Goal: Task Accomplishment & Management: Manage account settings

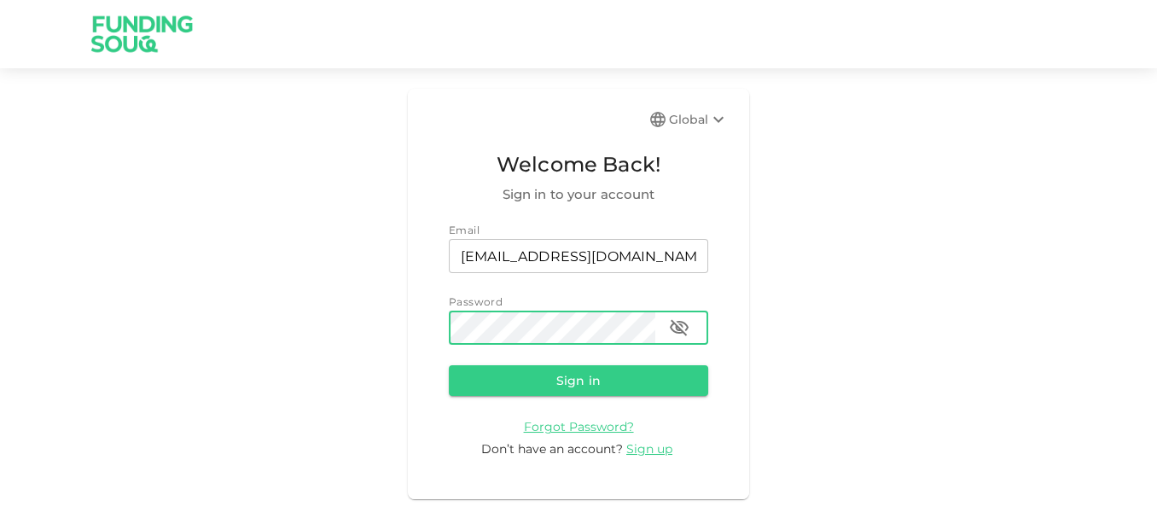
click at [449, 365] on button "Sign in" at bounding box center [578, 380] width 259 height 31
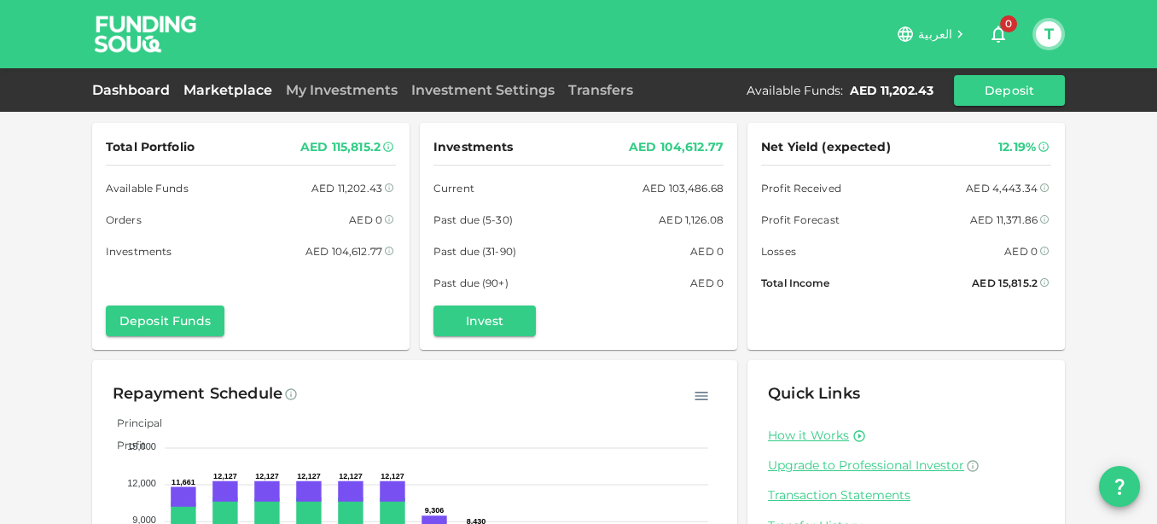
click at [230, 84] on link "Marketplace" at bounding box center [228, 90] width 102 height 16
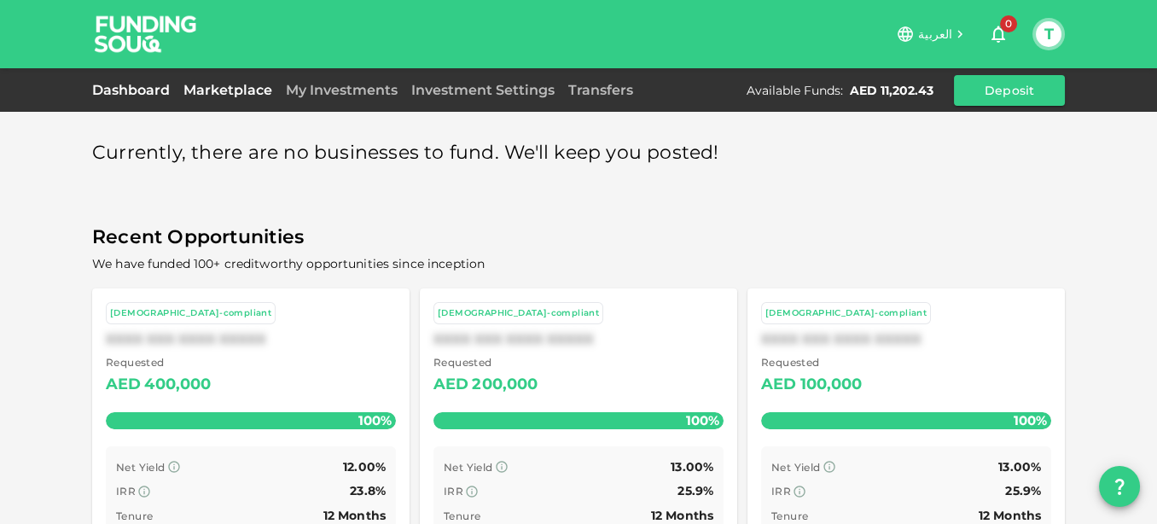
click at [153, 90] on link "Dashboard" at bounding box center [134, 90] width 84 height 16
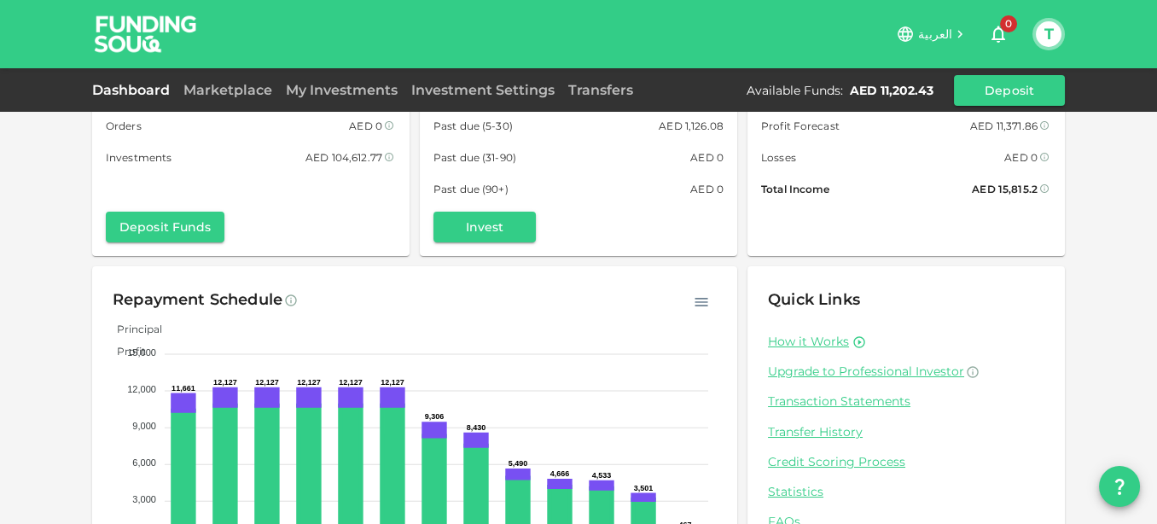
scroll to position [182, 0]
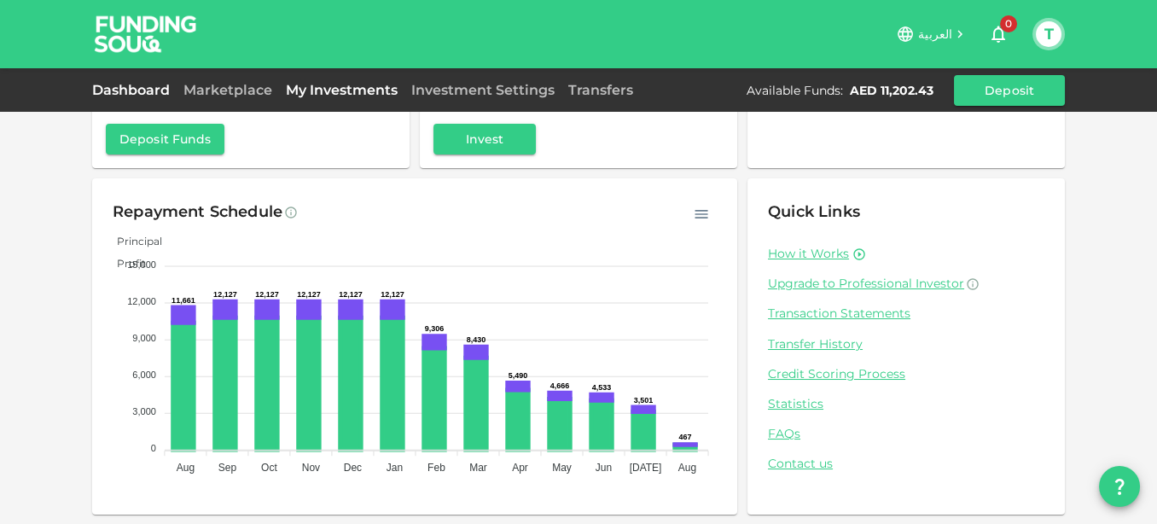
click at [325, 90] on link "My Investments" at bounding box center [341, 90] width 125 height 16
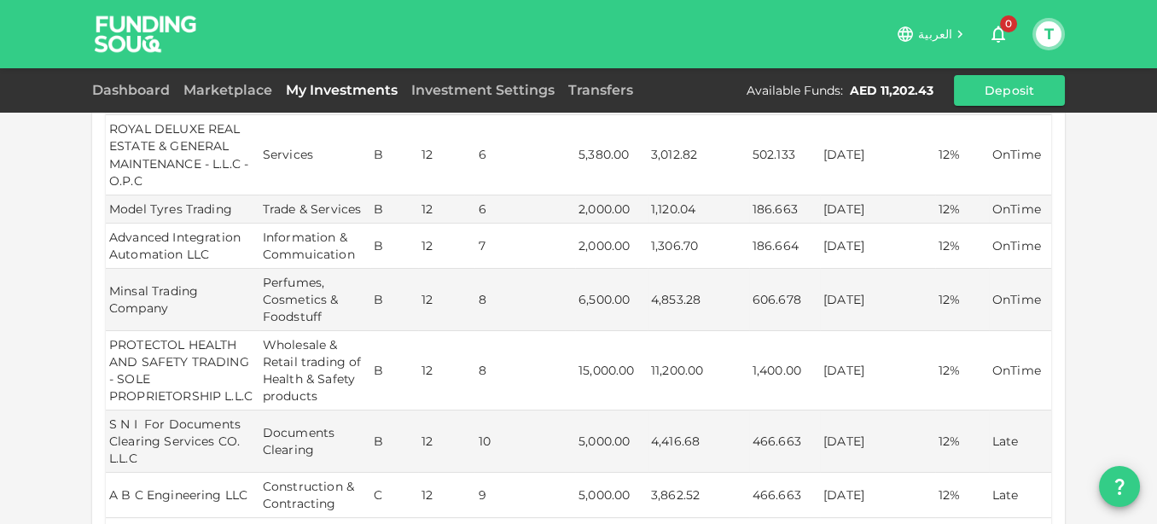
scroll to position [474, 0]
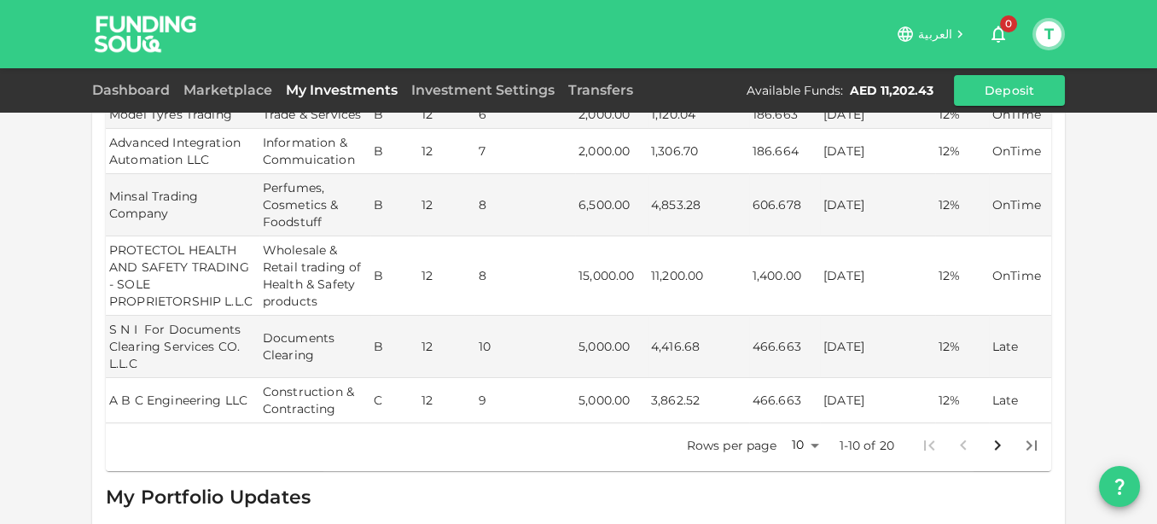
click at [813, 416] on body "العربية 0 T Dashboard Marketplace My Investments Investment Settings Transfers …" at bounding box center [578, 262] width 1157 height 524
click at [799, 425] on li "25" at bounding box center [797, 433] width 51 height 31
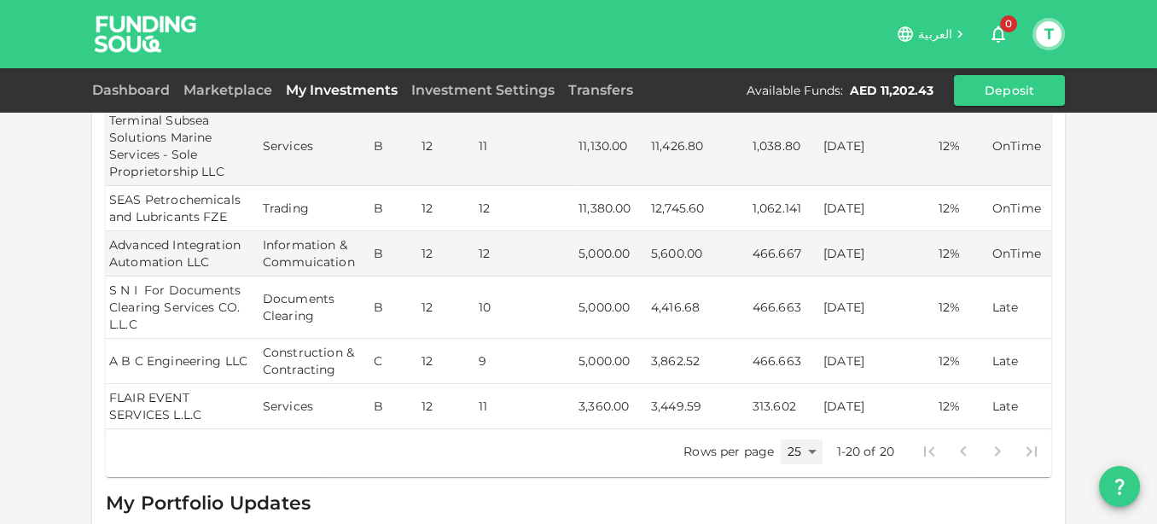
scroll to position [948, 0]
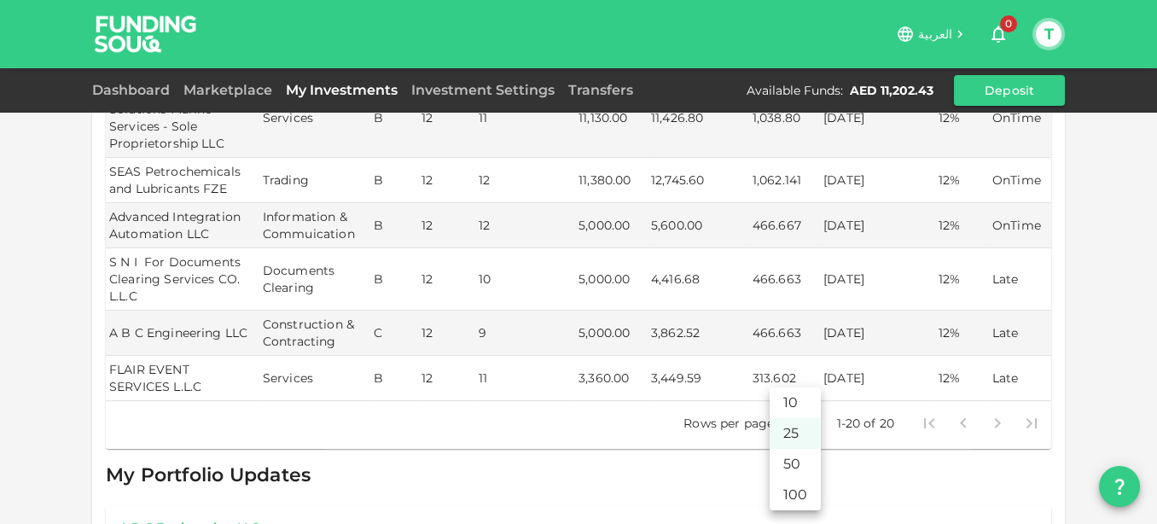
click at [810, 399] on body "العربية 0 T Dashboard Marketplace My Investments Investment Settings Transfers …" at bounding box center [578, 262] width 1157 height 524
click at [796, 453] on li "50" at bounding box center [795, 464] width 51 height 31
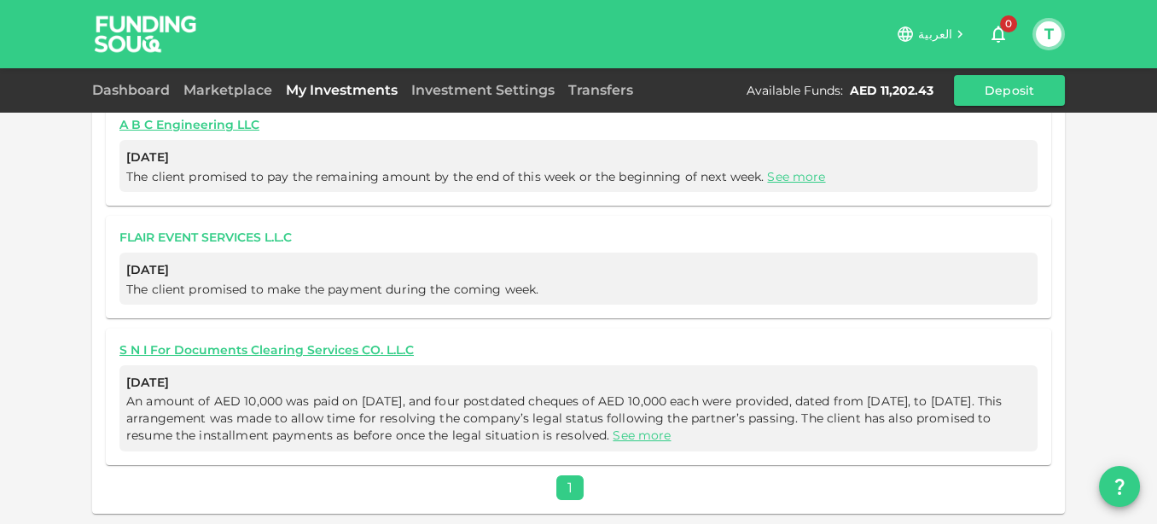
scroll to position [721, 0]
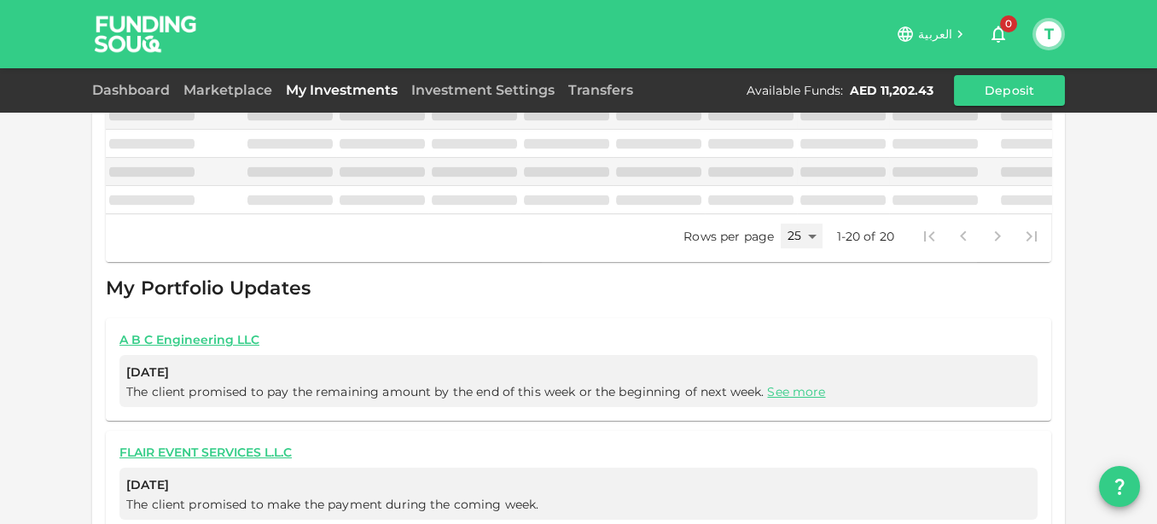
type input "50"
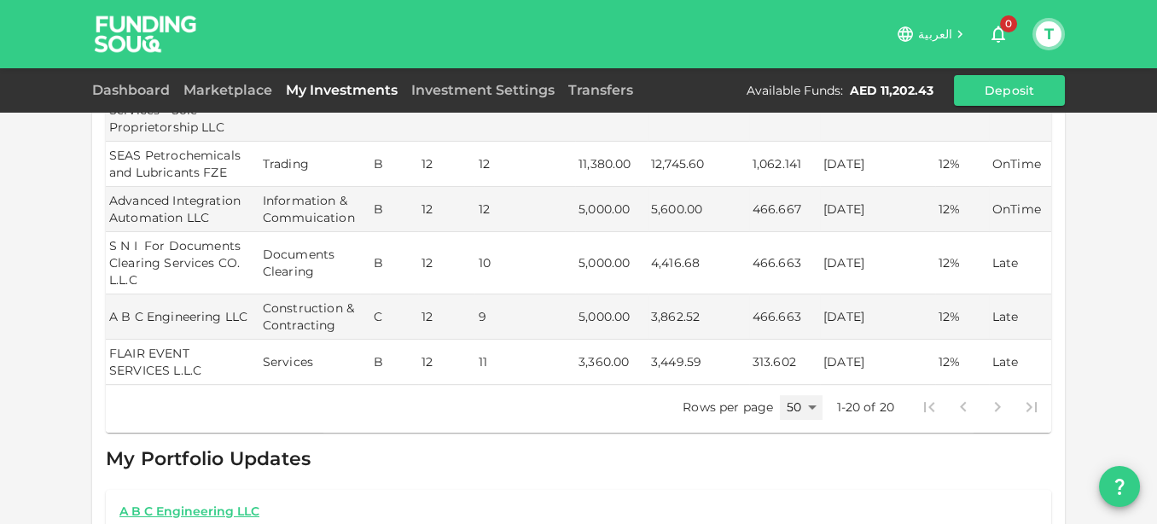
scroll to position [964, 0]
click at [1005, 32] on icon "button" at bounding box center [998, 34] width 20 height 20
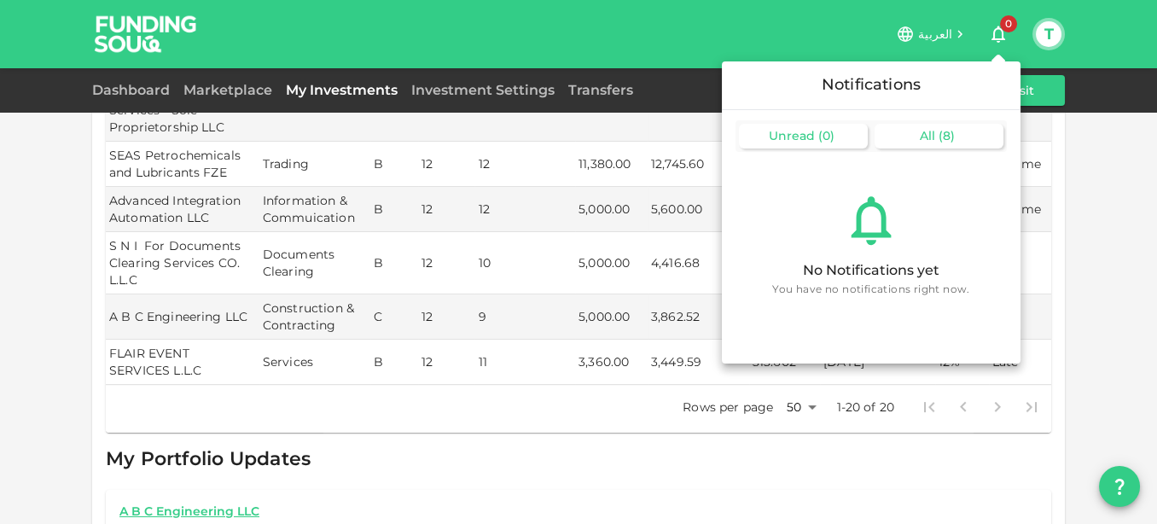
click at [917, 131] on div "All ( 8 )" at bounding box center [939, 136] width 129 height 25
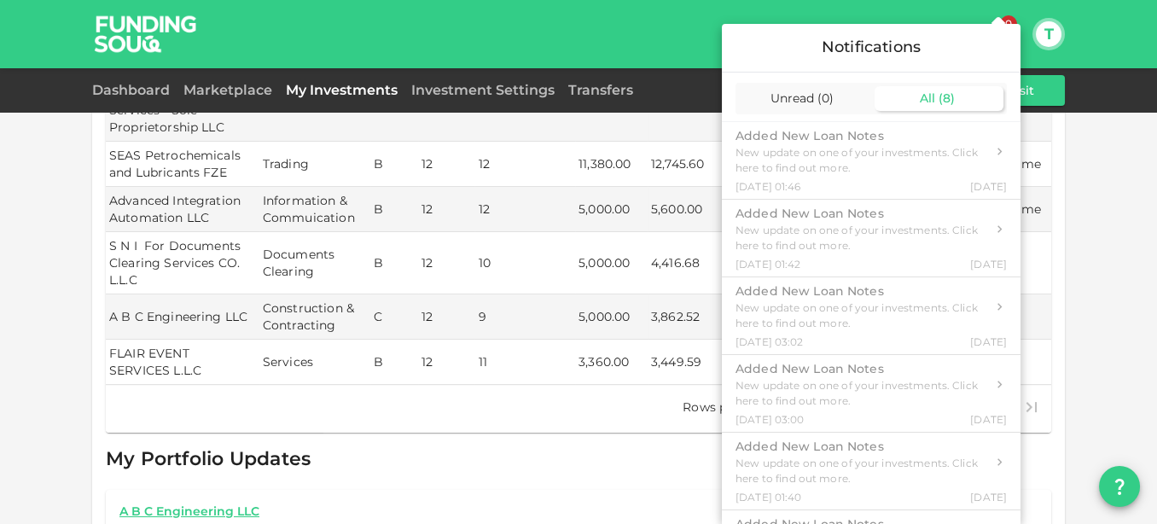
click at [648, 19] on div at bounding box center [578, 262] width 1157 height 524
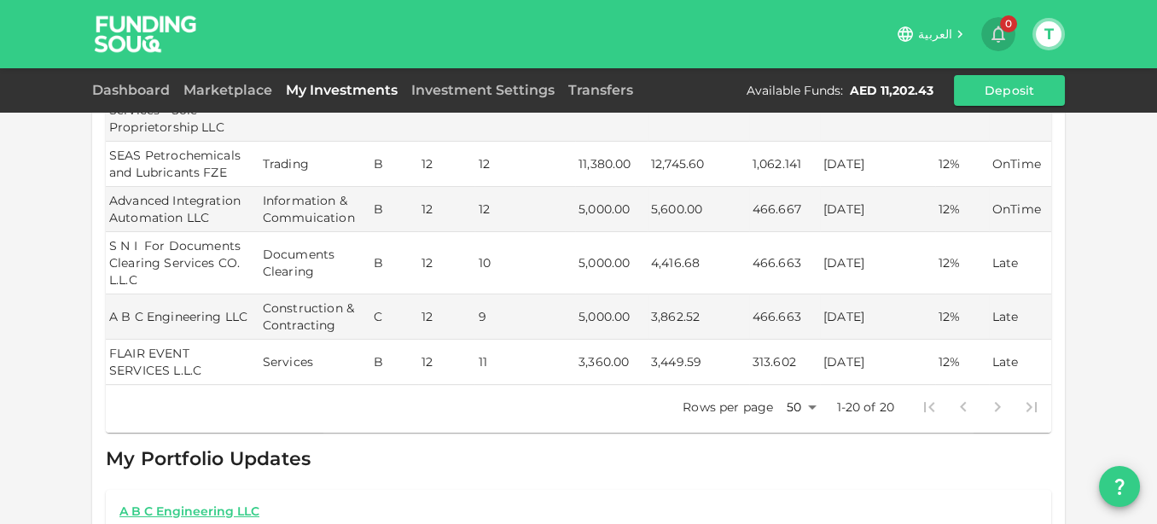
click at [999, 30] on icon "button" at bounding box center [998, 34] width 20 height 20
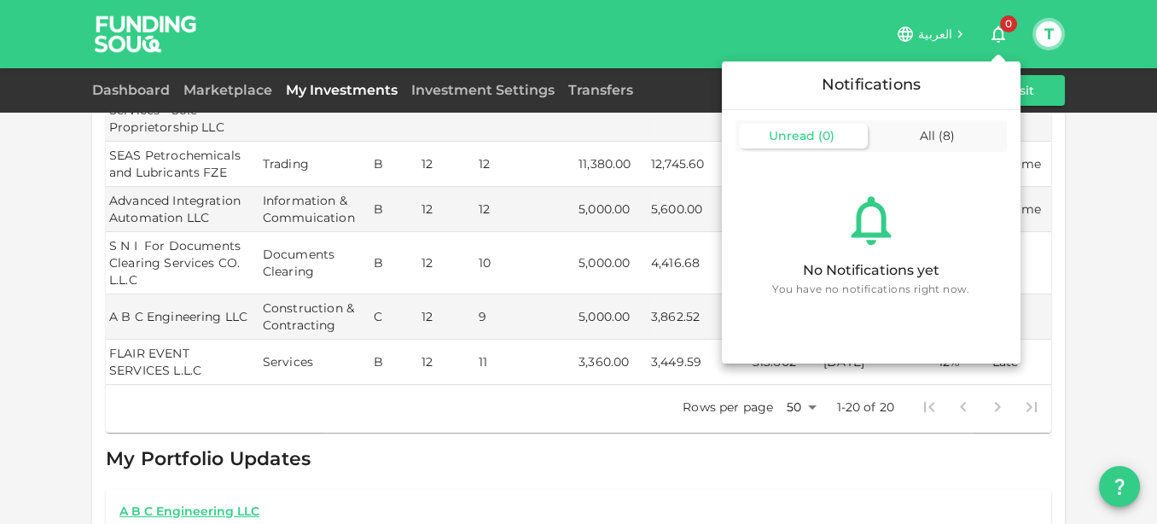
click at [26, 216] on div at bounding box center [578, 262] width 1157 height 524
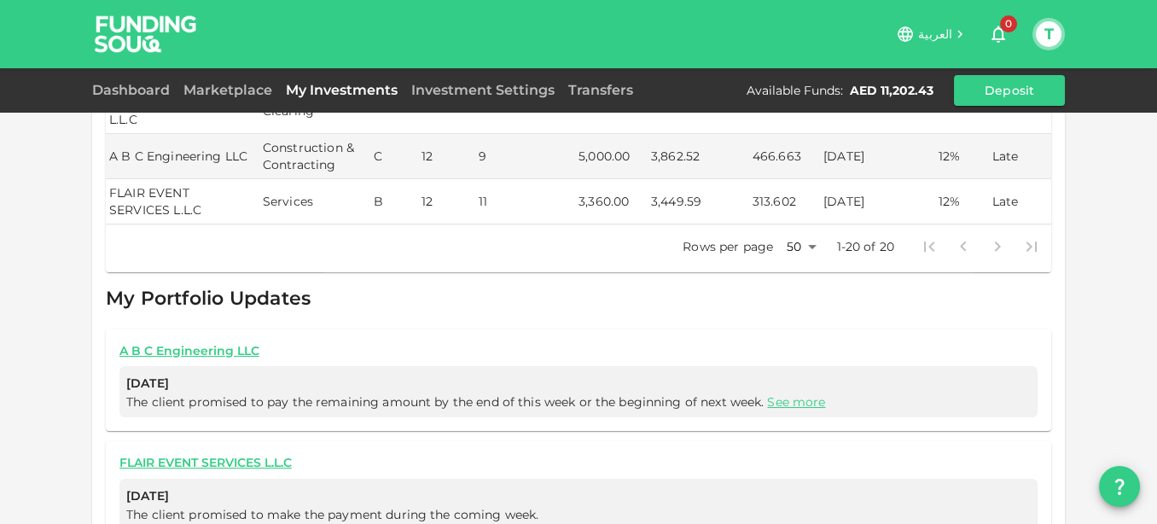
scroll to position [1155, 0]
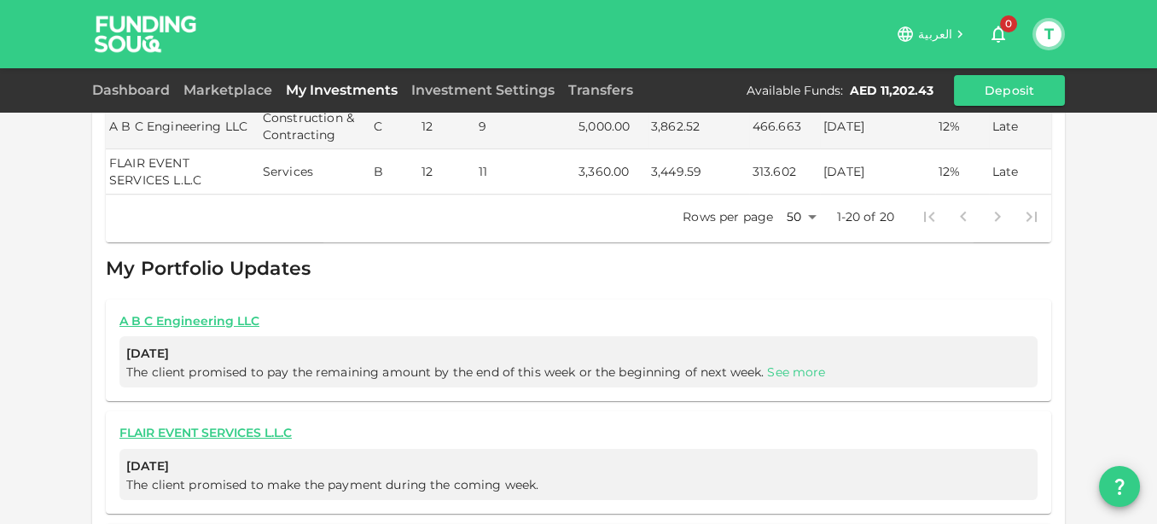
click at [778, 364] on link "See more" at bounding box center [796, 371] width 58 height 15
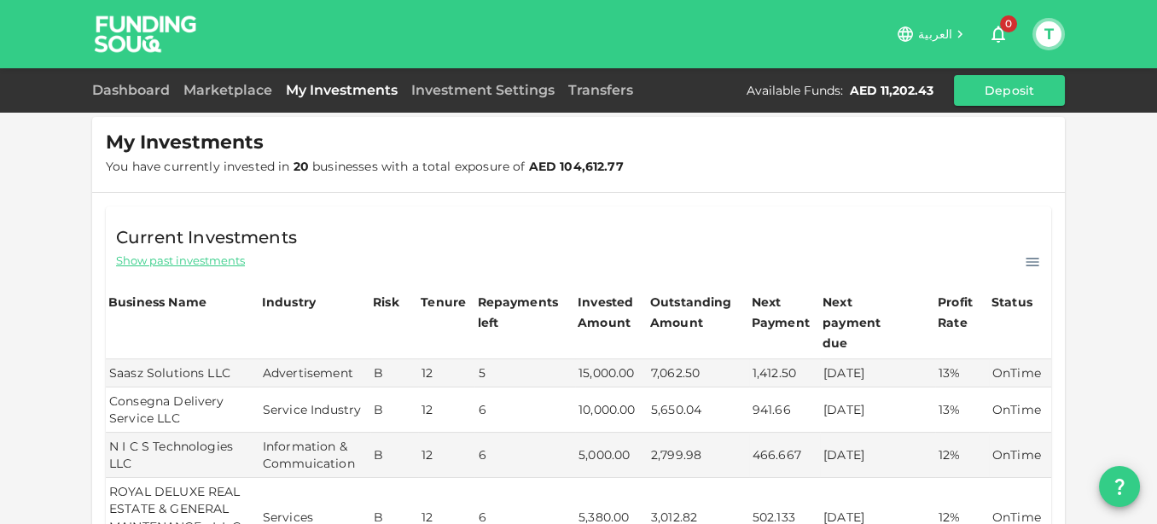
scroll to position [0, 0]
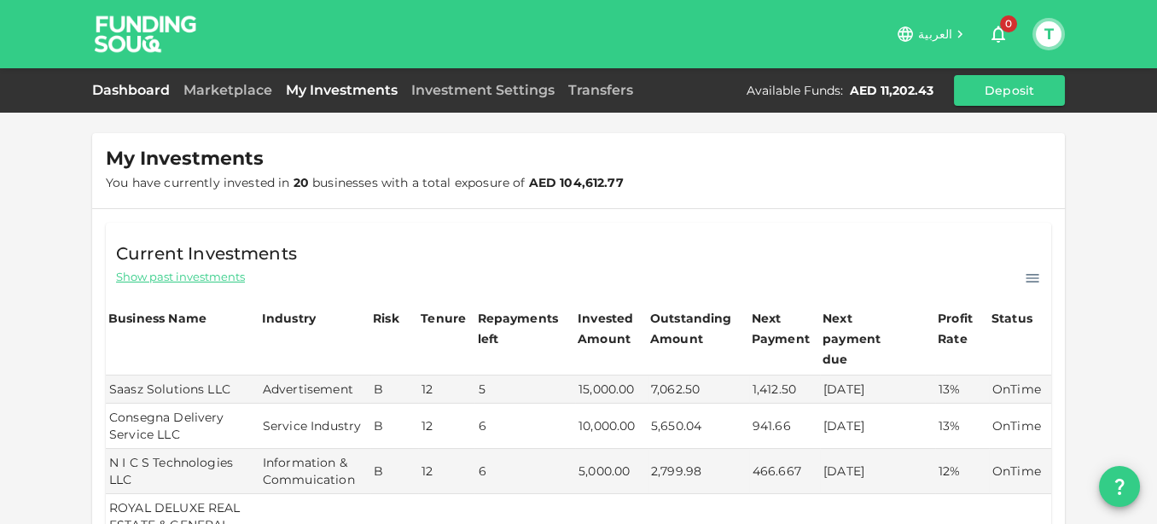
click at [123, 86] on link "Dashboard" at bounding box center [134, 90] width 84 height 16
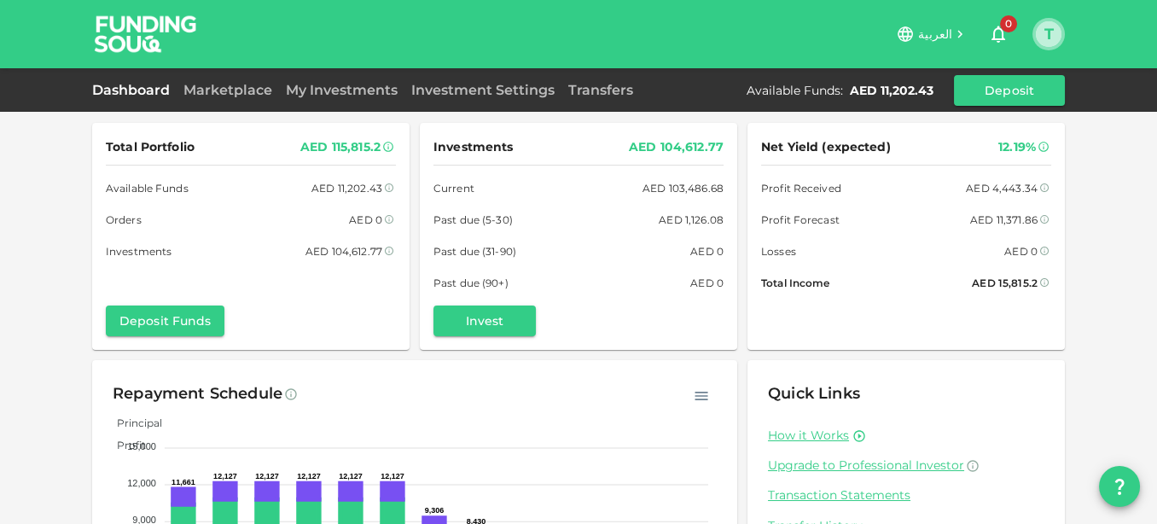
click at [1048, 26] on button "T" at bounding box center [1049, 34] width 26 height 26
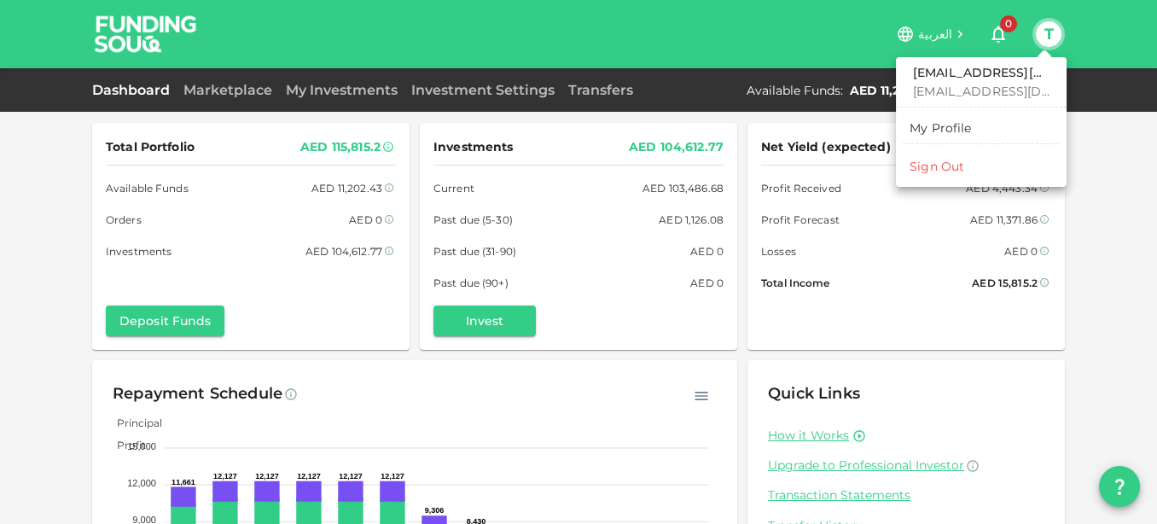
click at [952, 161] on div "Sign Out" at bounding box center [937, 166] width 55 height 17
